Goal: Complete application form

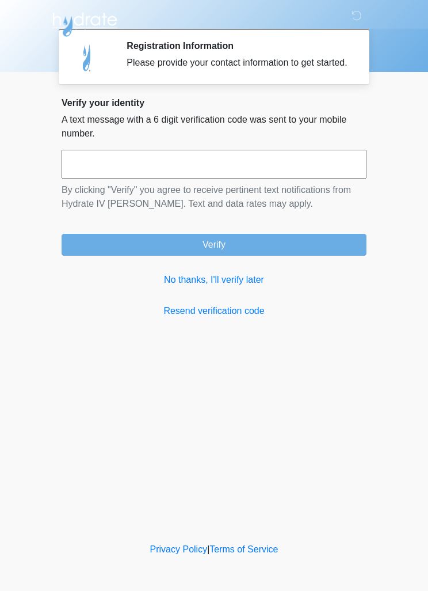
click at [233, 287] on link "No thanks, I'll verify later" at bounding box center [214, 280] width 305 height 14
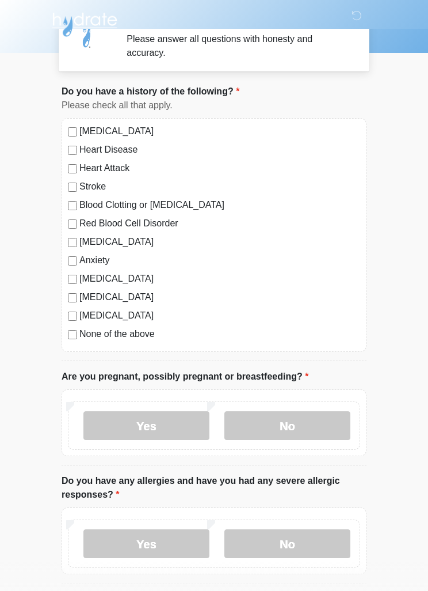
scroll to position [26, 0]
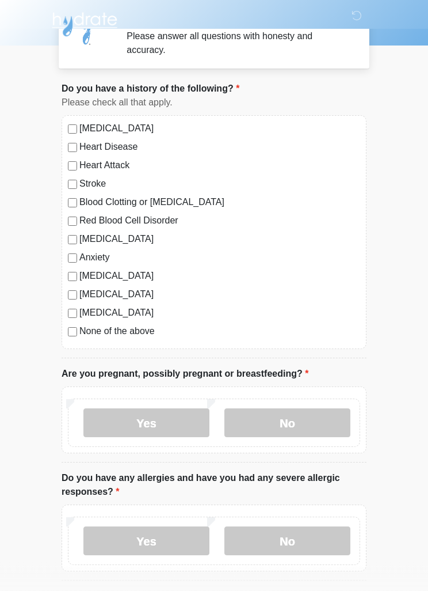
click at [106, 256] on label "Anxiety" at bounding box center [219, 258] width 281 height 14
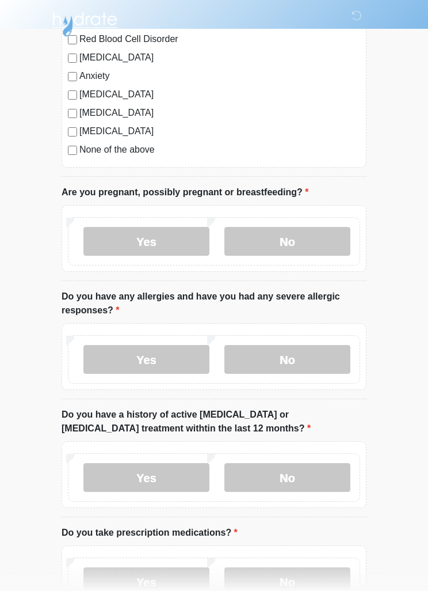
click at [284, 253] on label "No" at bounding box center [287, 241] width 126 height 29
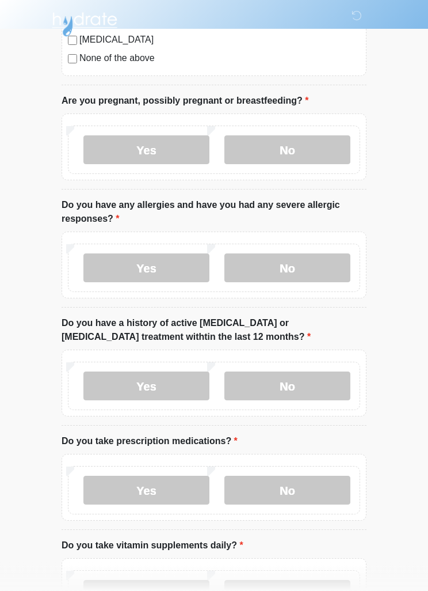
scroll to position [299, 0]
click at [320, 276] on label "No" at bounding box center [287, 267] width 126 height 29
click at [325, 383] on label "No" at bounding box center [287, 385] width 126 height 29
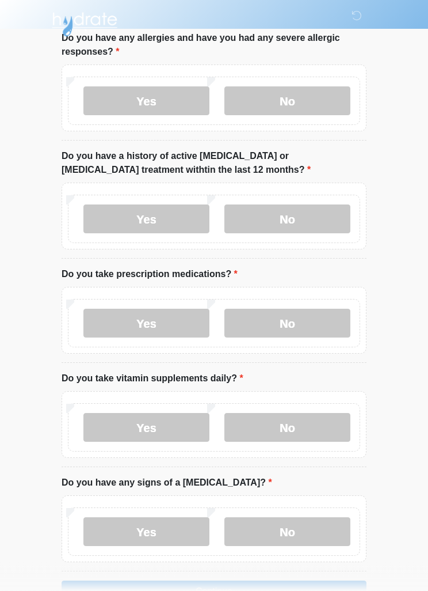
click at [191, 324] on label "Yes" at bounding box center [146, 323] width 126 height 29
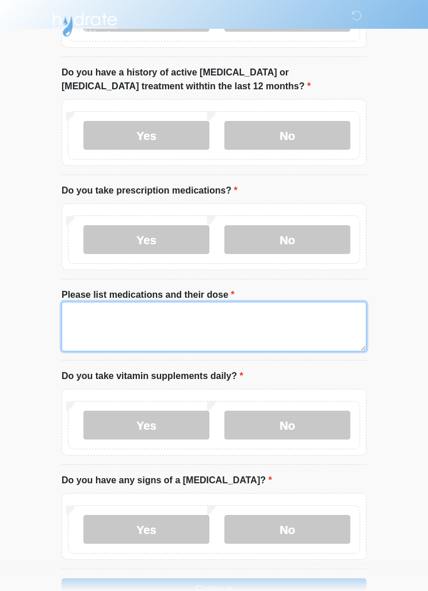
click at [284, 333] on textarea "Please list medications and their dose" at bounding box center [214, 327] width 305 height 50
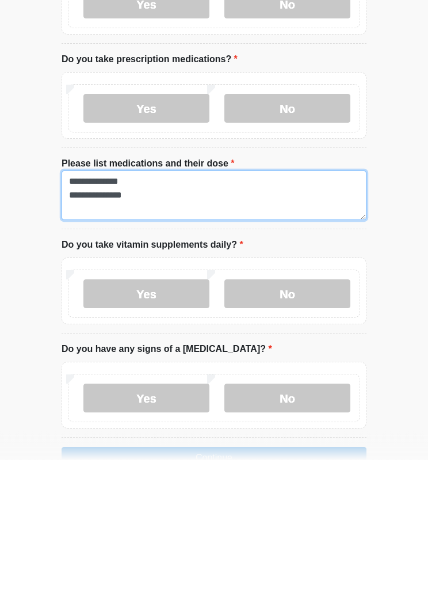
scroll to position [581, 0]
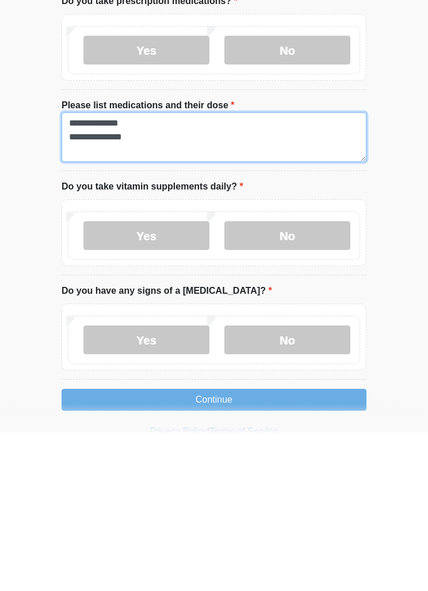
type textarea "**********"
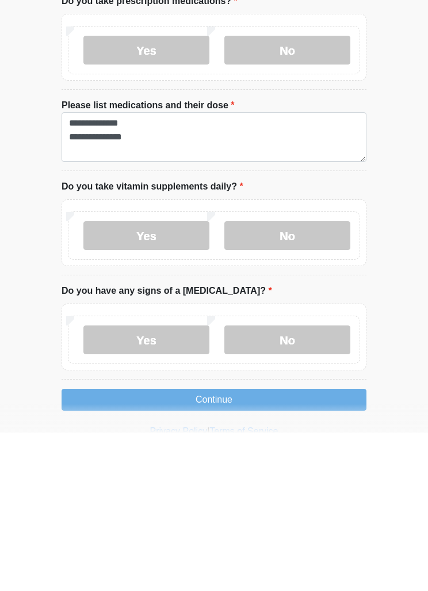
click at [311, 379] on label "No" at bounding box center [287, 393] width 126 height 29
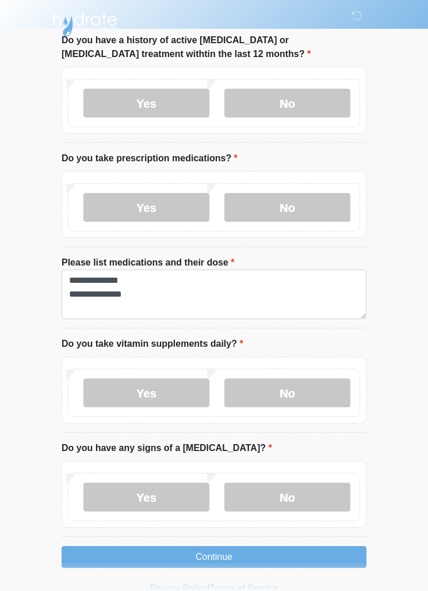
click at [315, 498] on label "No" at bounding box center [287, 496] width 126 height 29
click at [241, 555] on button "Continue" at bounding box center [214, 557] width 305 height 22
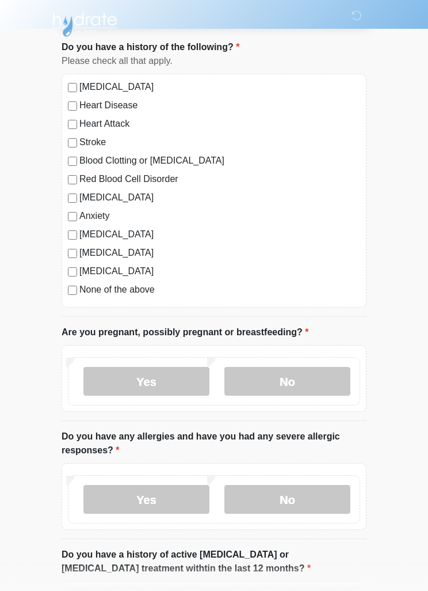
scroll to position [0, 0]
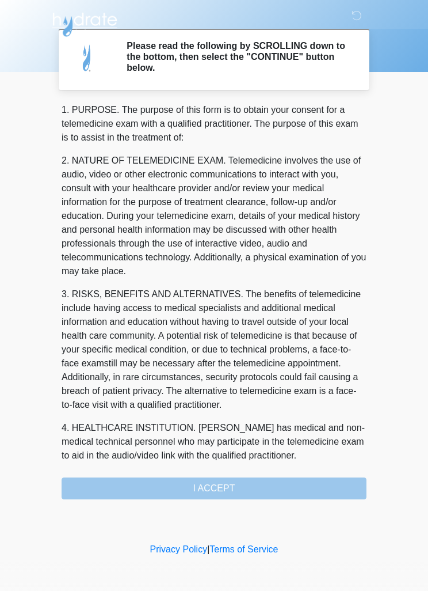
click at [246, 489] on div "1. PURPOSE. The purpose of this form is to obtain your consent for a telemedici…" at bounding box center [214, 301] width 305 height 396
click at [226, 481] on div "1. PURPOSE. The purpose of this form is to obtain your consent for a telemedici…" at bounding box center [214, 301] width 305 height 396
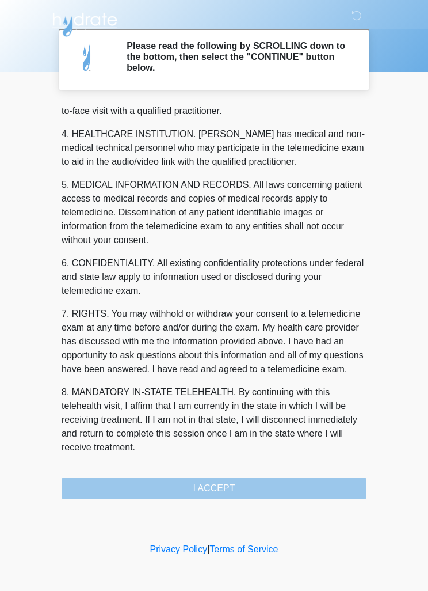
scroll to position [321, 0]
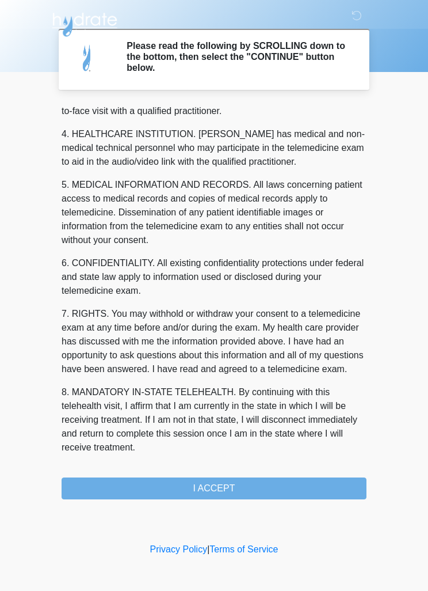
click at [225, 486] on button "I ACCEPT" at bounding box center [214, 488] width 305 height 22
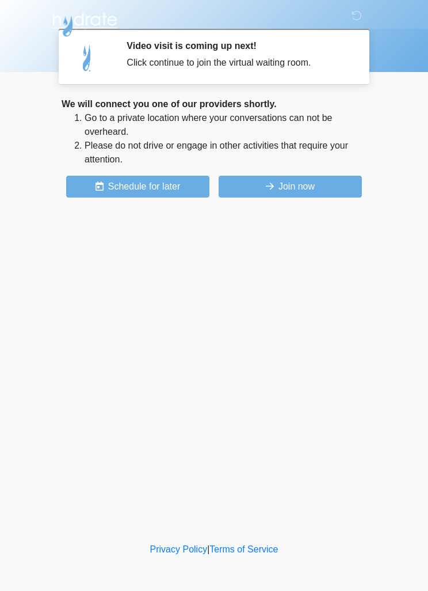
click at [322, 190] on button "Join now" at bounding box center [290, 187] width 143 height 22
